Goal: Task Accomplishment & Management: Use online tool/utility

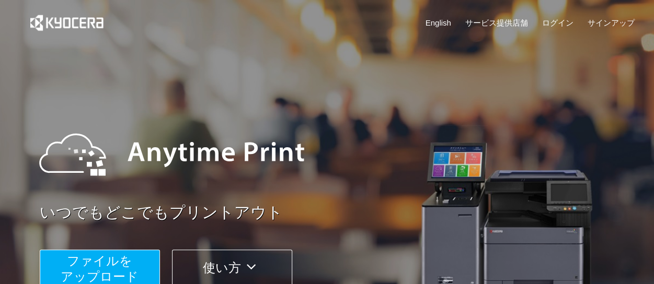
click at [95, 258] on span "ファイルを ​​アップロード" at bounding box center [100, 269] width 78 height 30
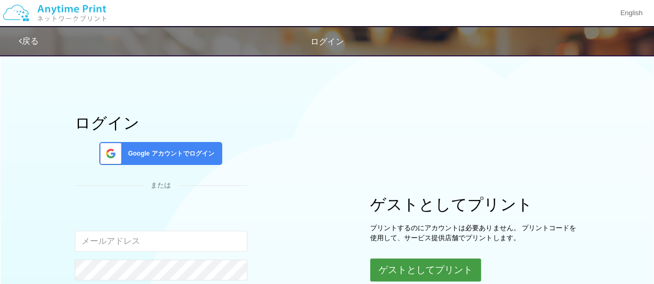
click at [387, 269] on button "ゲストとしてプリント" at bounding box center [425, 270] width 111 height 23
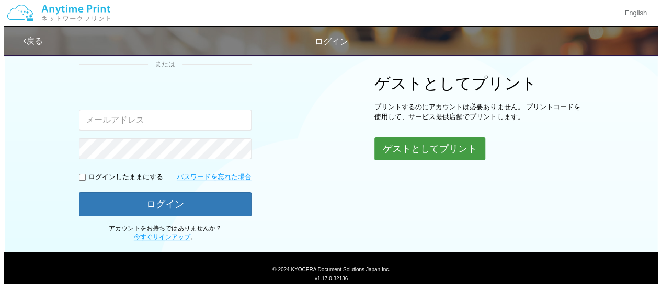
scroll to position [122, 0]
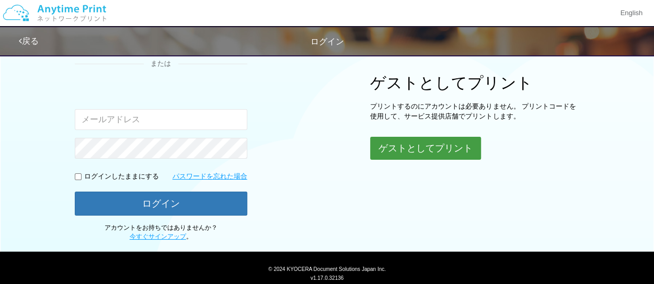
click at [429, 140] on button "ゲストとしてプリント" at bounding box center [425, 148] width 111 height 23
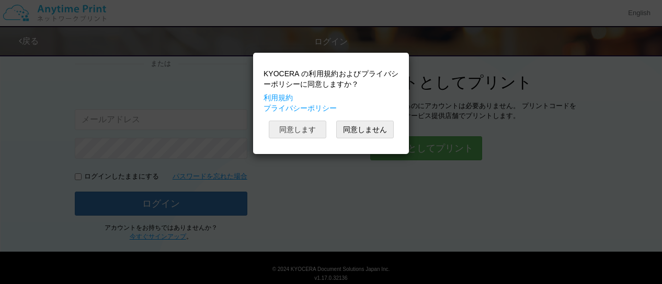
click at [312, 130] on button "同意します" at bounding box center [298, 130] width 58 height 18
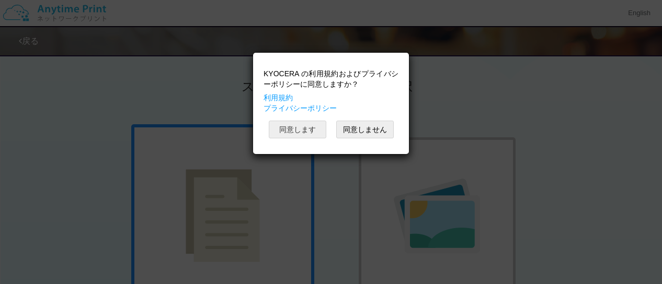
click at [300, 130] on button "同意します" at bounding box center [298, 130] width 58 height 18
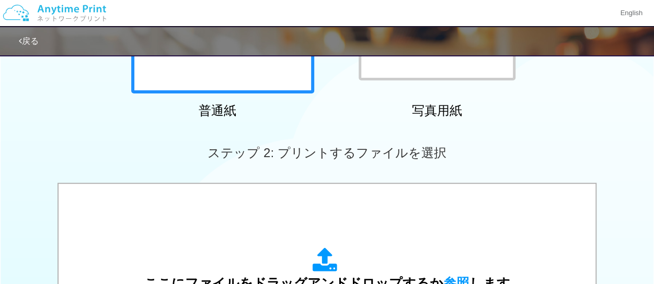
scroll to position [337, 0]
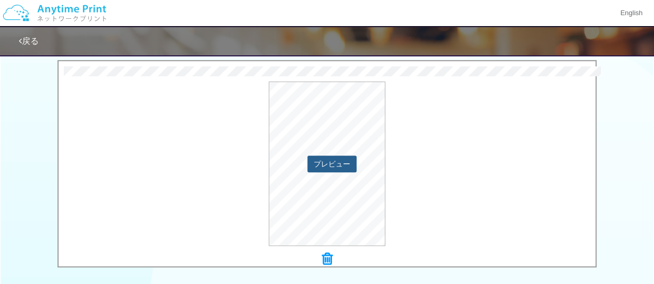
click at [330, 167] on button "プレビュー" at bounding box center [331, 164] width 49 height 17
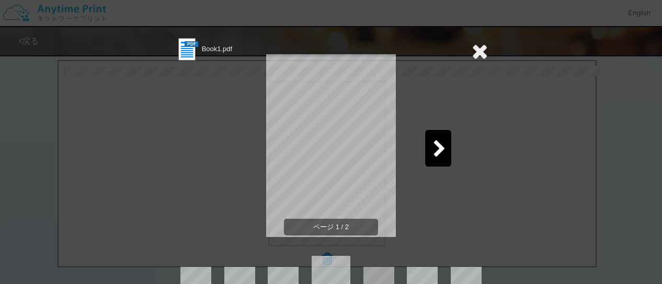
click at [476, 54] on icon at bounding box center [480, 51] width 16 height 21
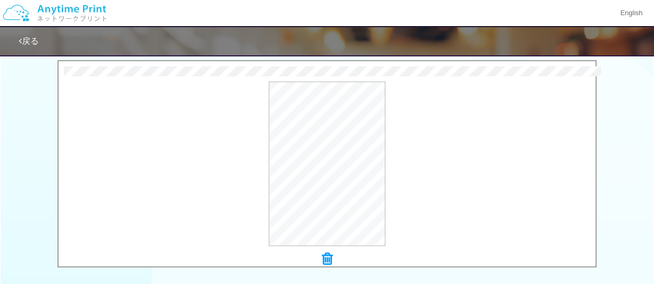
click at [326, 258] on icon at bounding box center [327, 259] width 10 height 14
click at [335, 163] on button "プレビュー" at bounding box center [331, 164] width 49 height 17
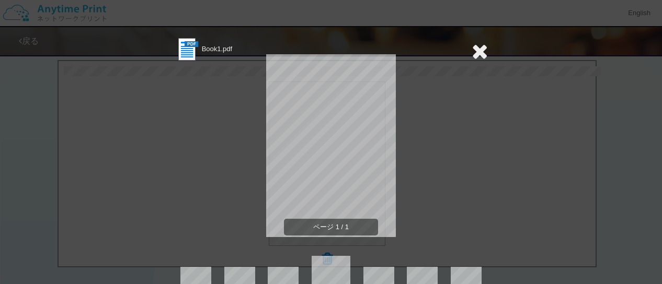
click at [473, 51] on icon at bounding box center [480, 51] width 16 height 21
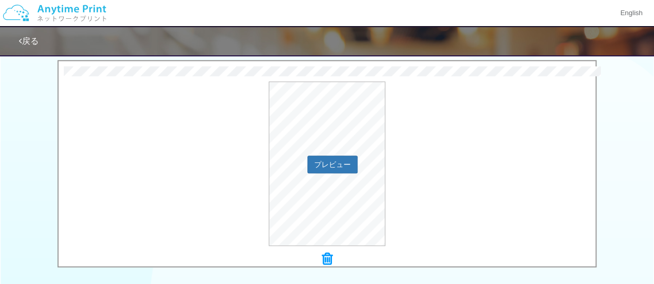
scroll to position [510, 0]
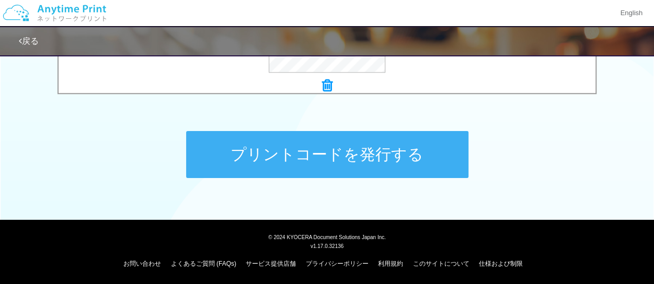
click at [365, 155] on button "プリントコードを発行する" at bounding box center [327, 154] width 282 height 47
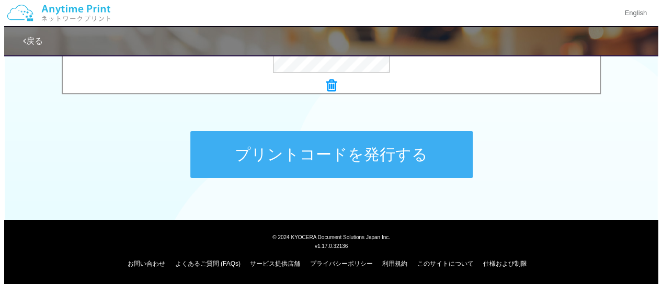
scroll to position [0, 0]
